Goal: Task Accomplishment & Management: Use online tool/utility

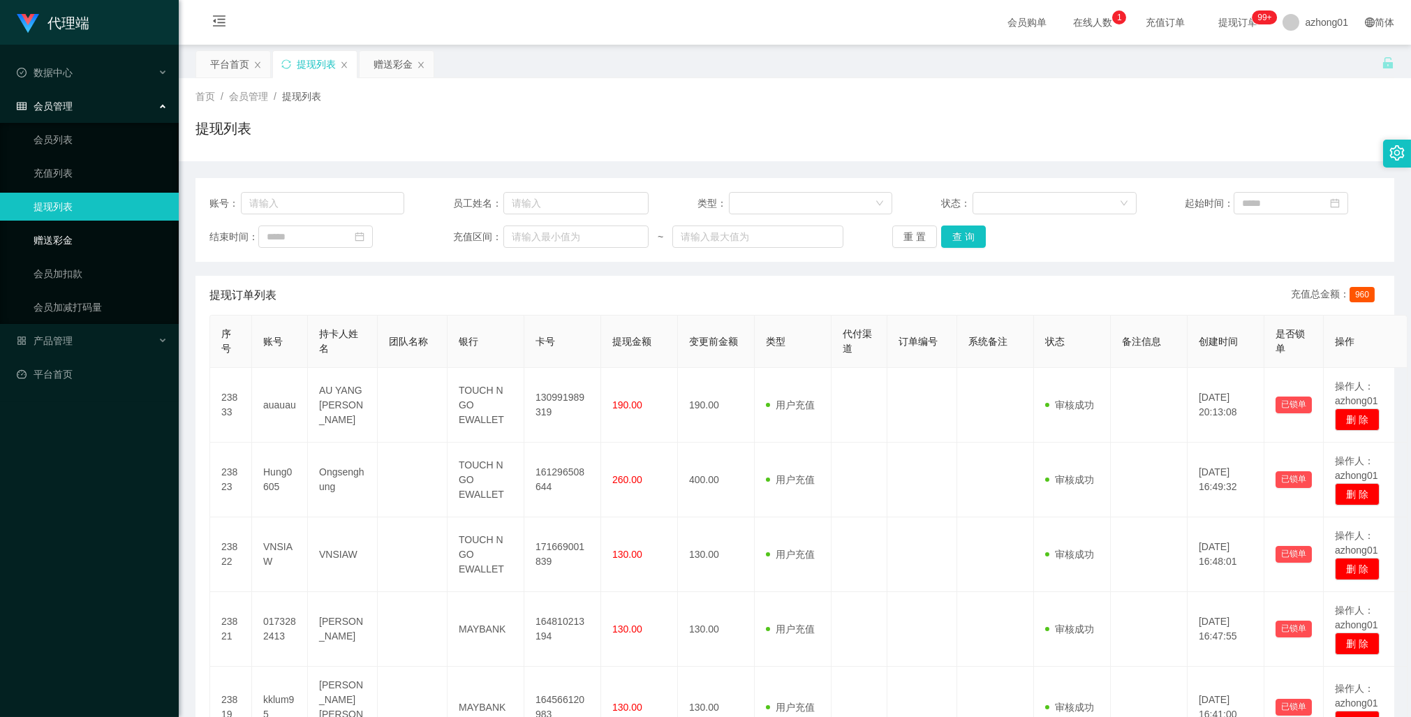
click at [64, 236] on link "赠送彩金" at bounding box center [101, 240] width 134 height 28
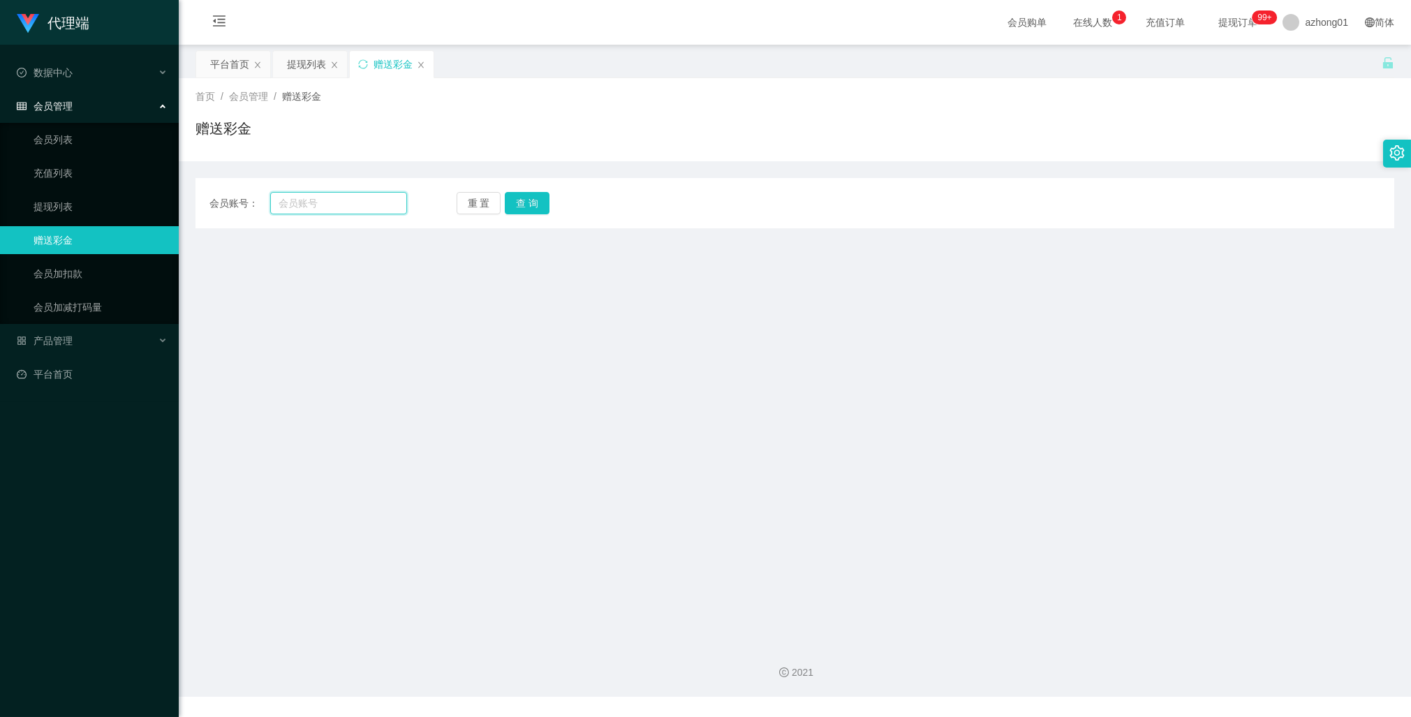
click at [324, 205] on input "text" at bounding box center [338, 203] width 137 height 22
paste input "Ling5655"
type input "Ling5655"
click at [533, 202] on button "查 询" at bounding box center [527, 203] width 45 height 22
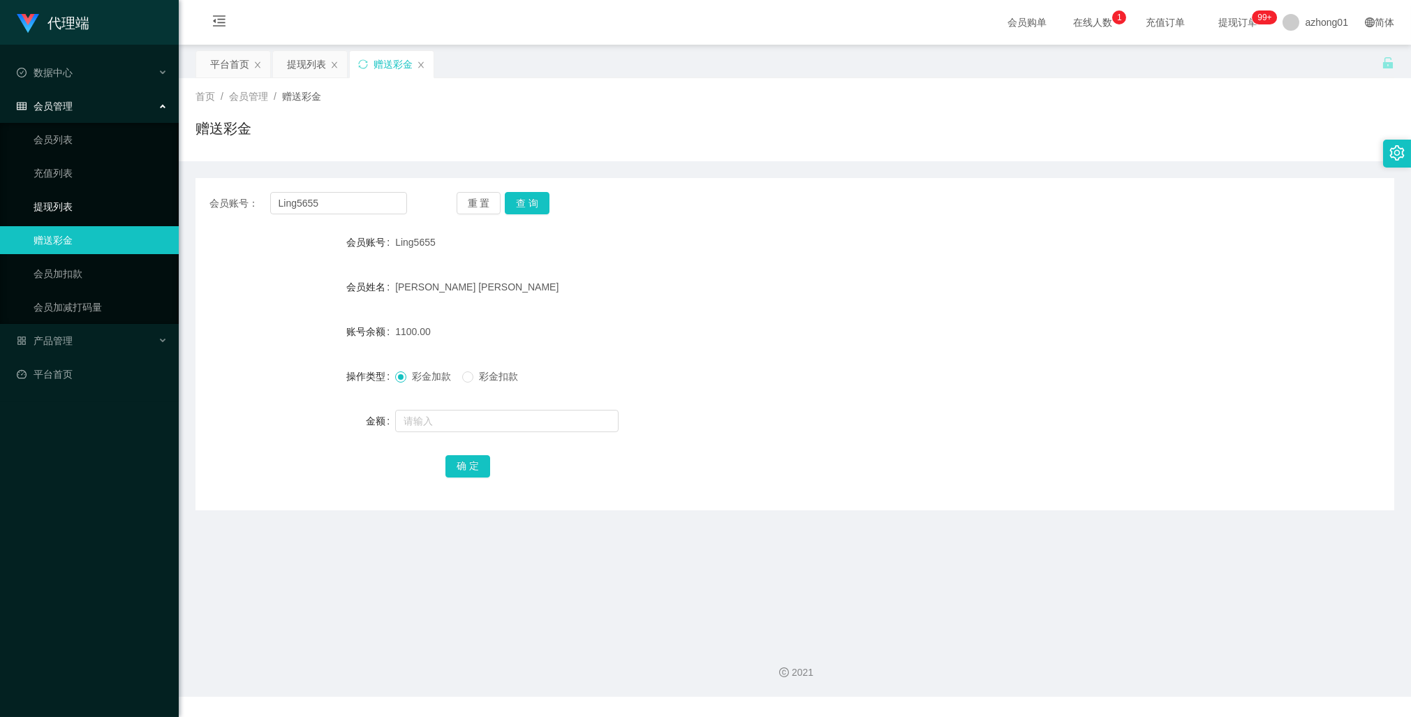
click at [59, 204] on link "提现列表" at bounding box center [101, 207] width 134 height 28
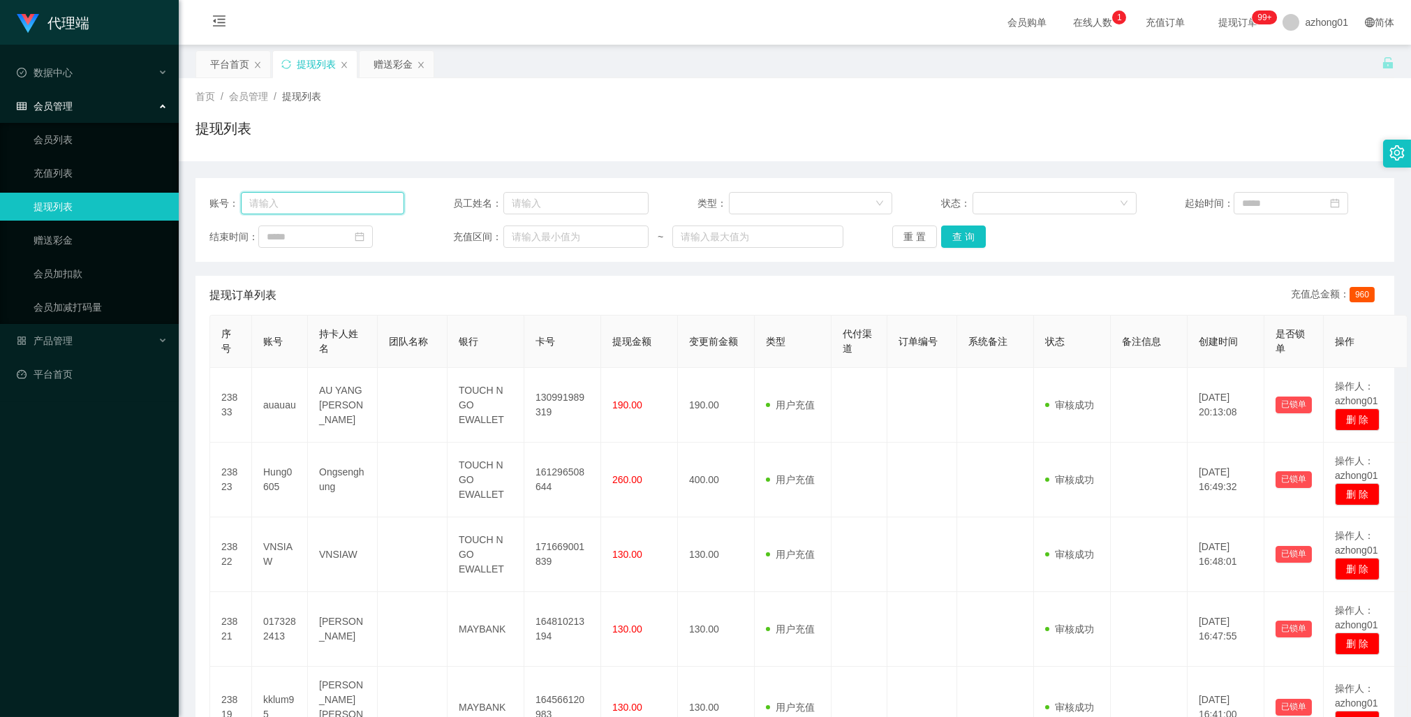
click at [336, 199] on input "text" at bounding box center [323, 203] width 164 height 22
paste input "Ling5655"
type input "Ling5655"
click at [954, 240] on button "查 询" at bounding box center [963, 236] width 45 height 22
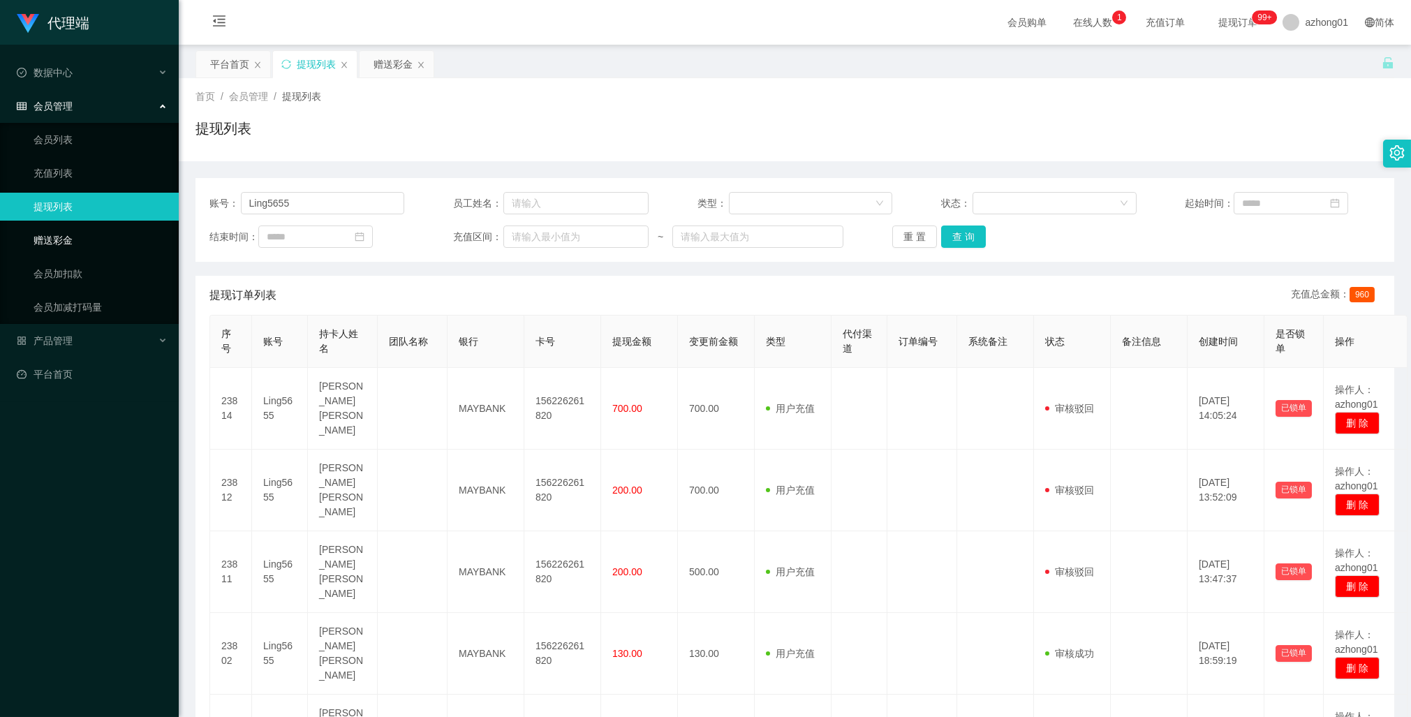
click at [44, 239] on link "赠送彩金" at bounding box center [101, 240] width 134 height 28
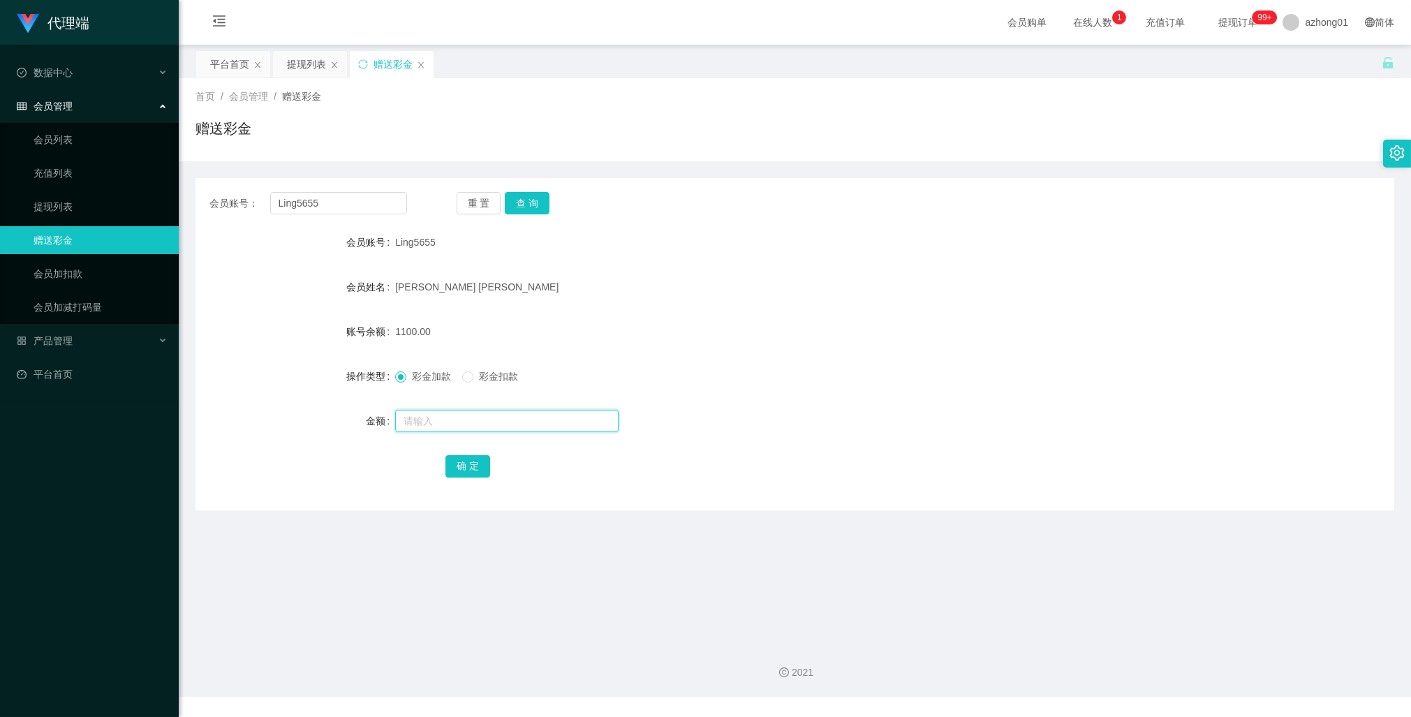
click at [463, 417] on input "text" at bounding box center [506, 421] width 223 height 22
type input "1000"
click at [458, 464] on button "确 定" at bounding box center [467, 466] width 45 height 22
